Goal: Information Seeking & Learning: Learn about a topic

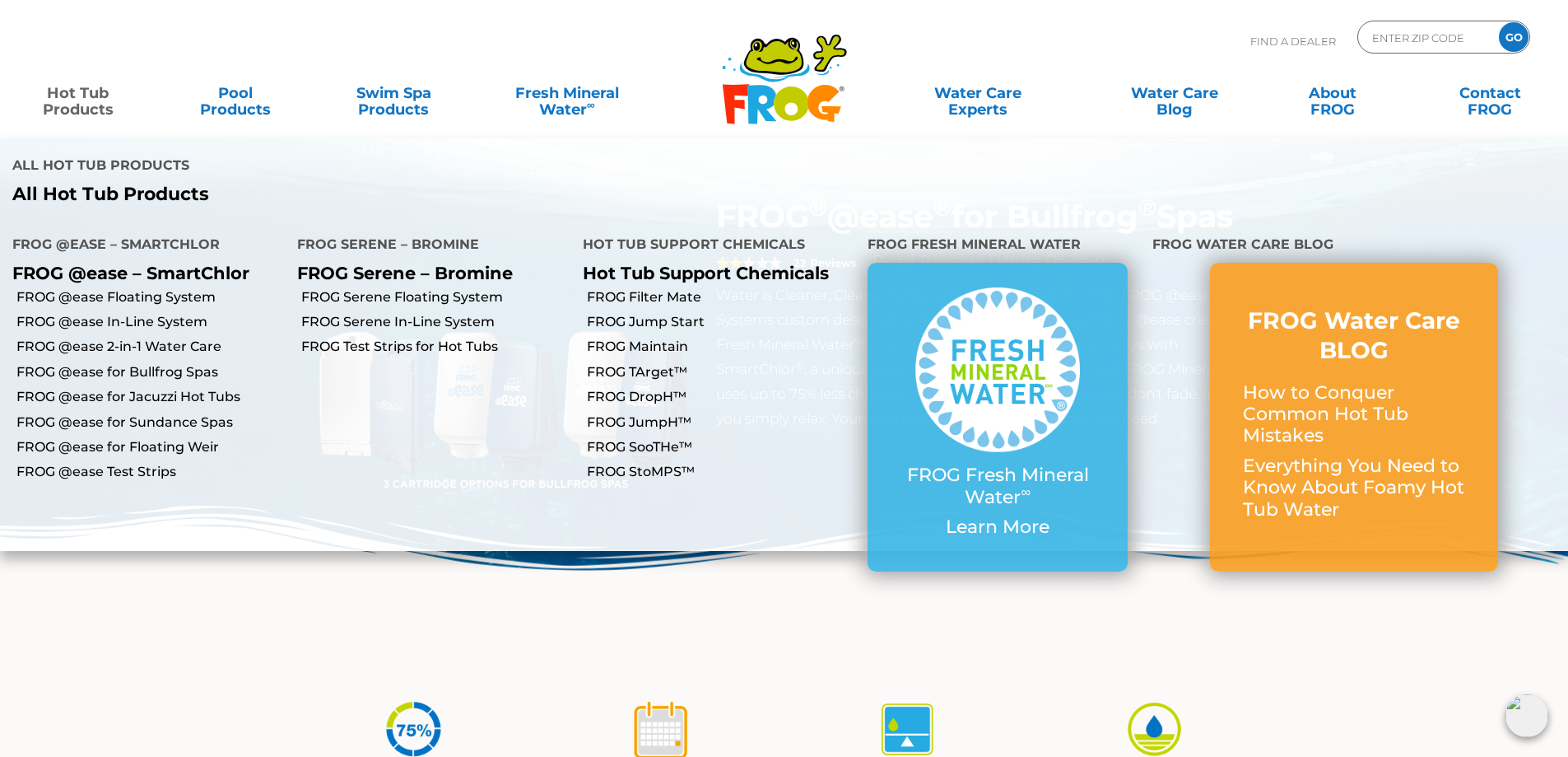
click at [70, 93] on link "Hot Tub Products" at bounding box center [77, 93] width 123 height 33
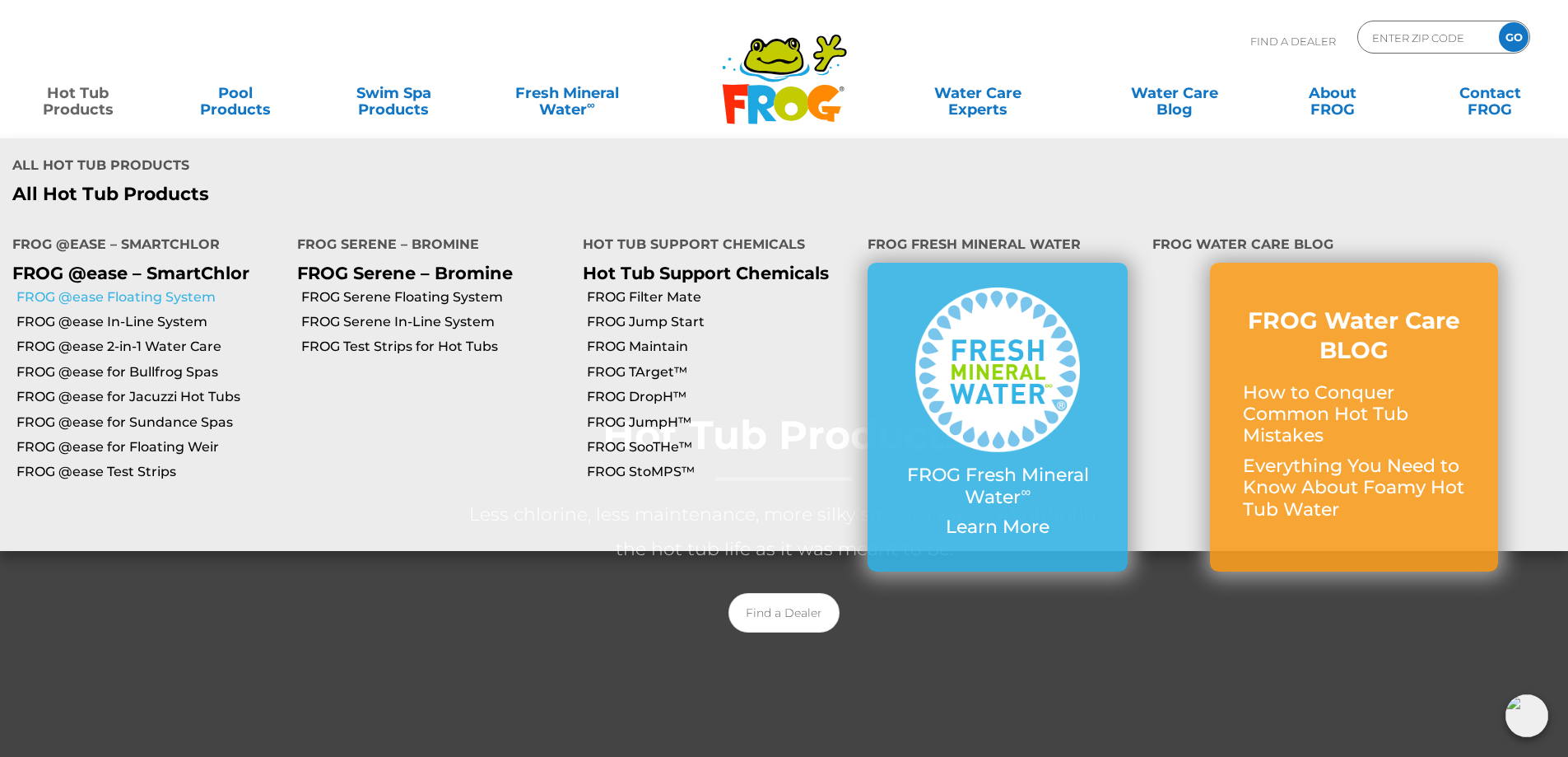
click at [108, 217] on ul "FROG @ease – SmartChlor FROG @ease – SmartChlor FROG @ease Floating System FROG…" at bounding box center [143, 217] width 285 height 0
click at [108, 288] on link "FROG @ease Floating System" at bounding box center [150, 296] width 268 height 18
